Goal: Use online tool/utility: Utilize a website feature to perform a specific function

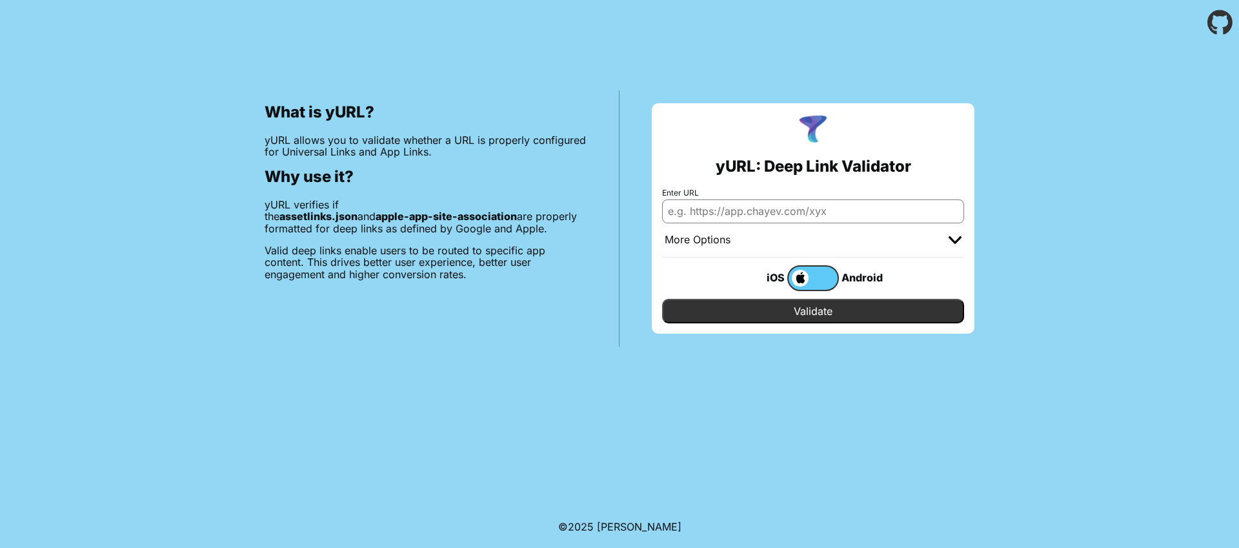
click at [738, 217] on input "Enter URL" at bounding box center [813, 210] width 302 height 23
paste input "[URL][DOMAIN_NAME]"
type input "[URL][DOMAIN_NAME]"
click at [770, 297] on div "iOS Android" at bounding box center [813, 277] width 302 height 41
click at [771, 303] on input "Validate" at bounding box center [813, 311] width 302 height 25
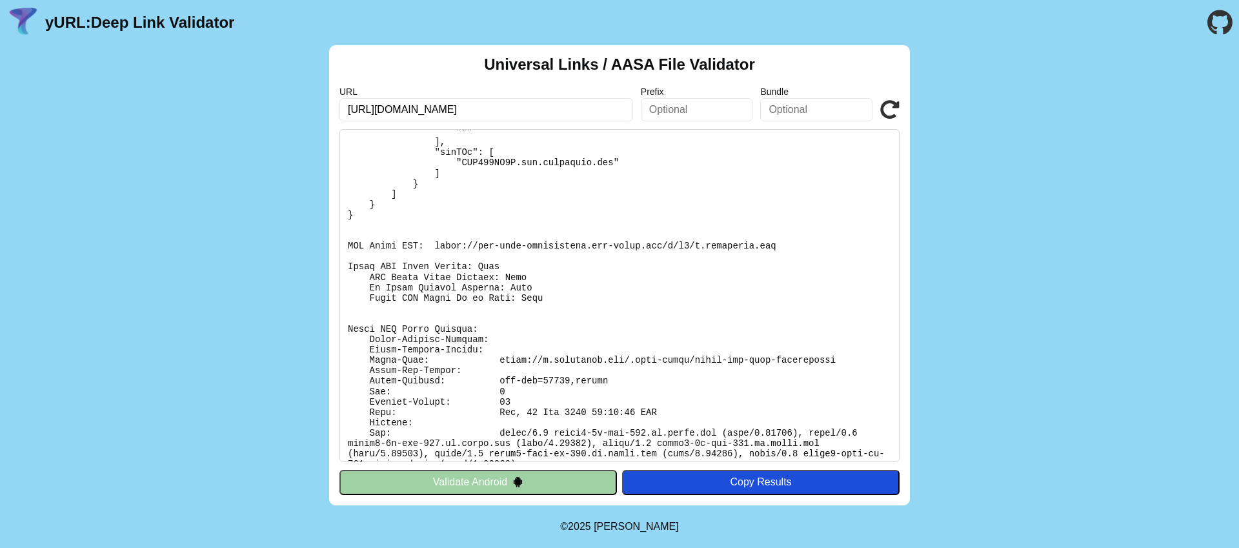
scroll to position [161, 0]
